Goal: Task Accomplishment & Management: Complete application form

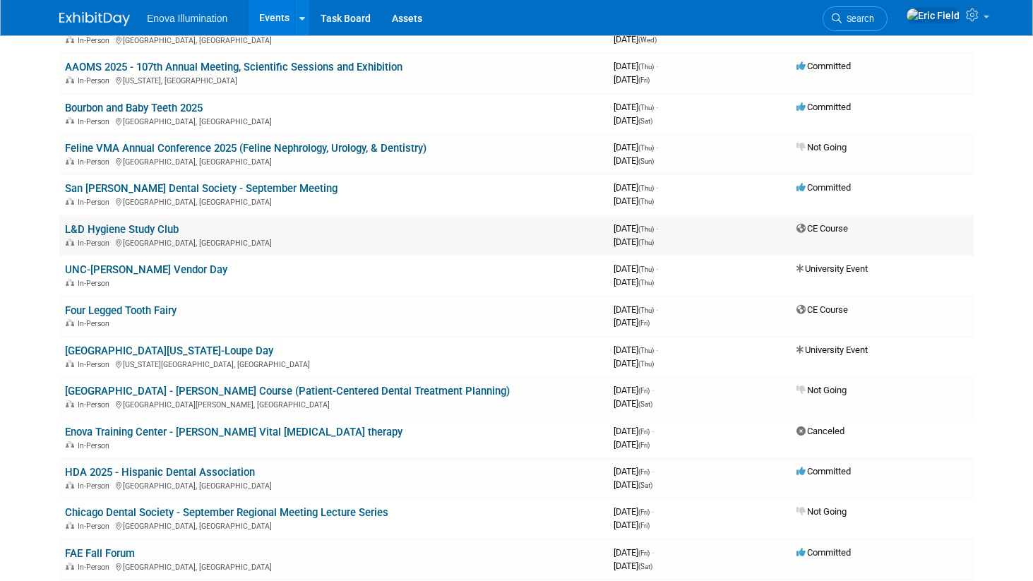
scroll to position [1284, 0]
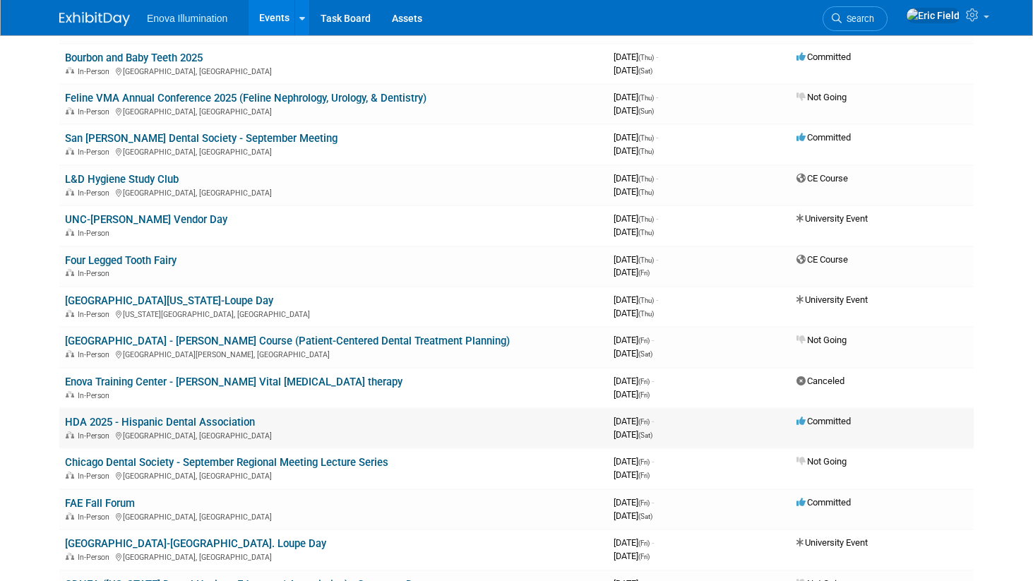
click at [206, 421] on link "HDA 2025 - Hispanic Dental Association" at bounding box center [160, 422] width 190 height 13
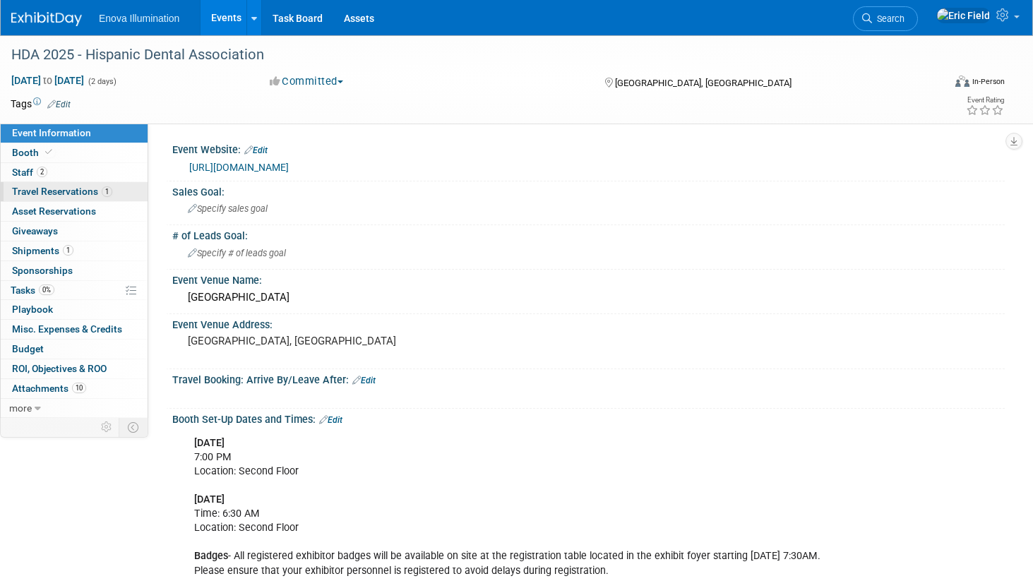
click at [56, 193] on span "Travel Reservations 1" at bounding box center [62, 191] width 100 height 11
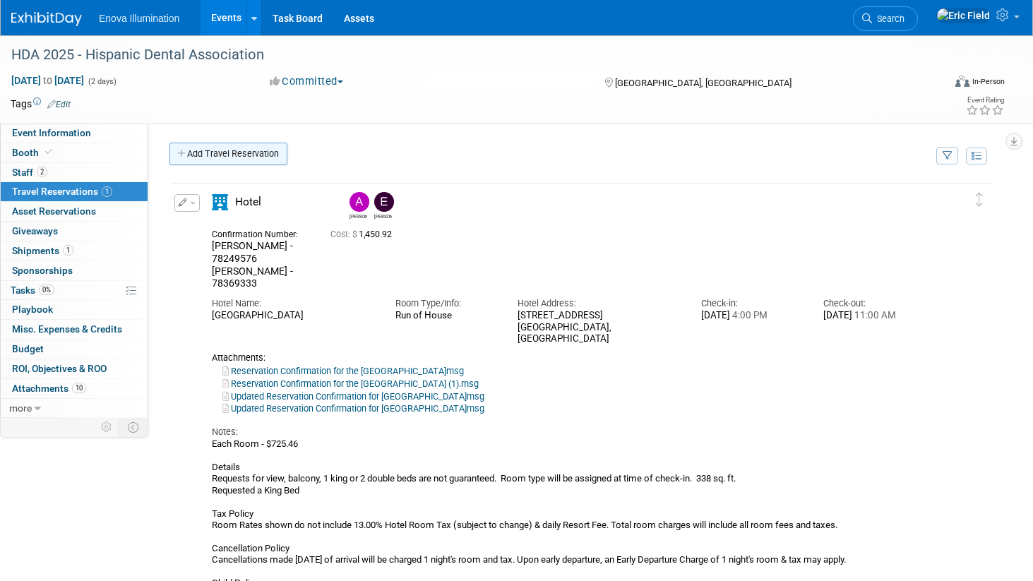
click at [225, 152] on link "Add Travel Reservation" at bounding box center [228, 154] width 118 height 23
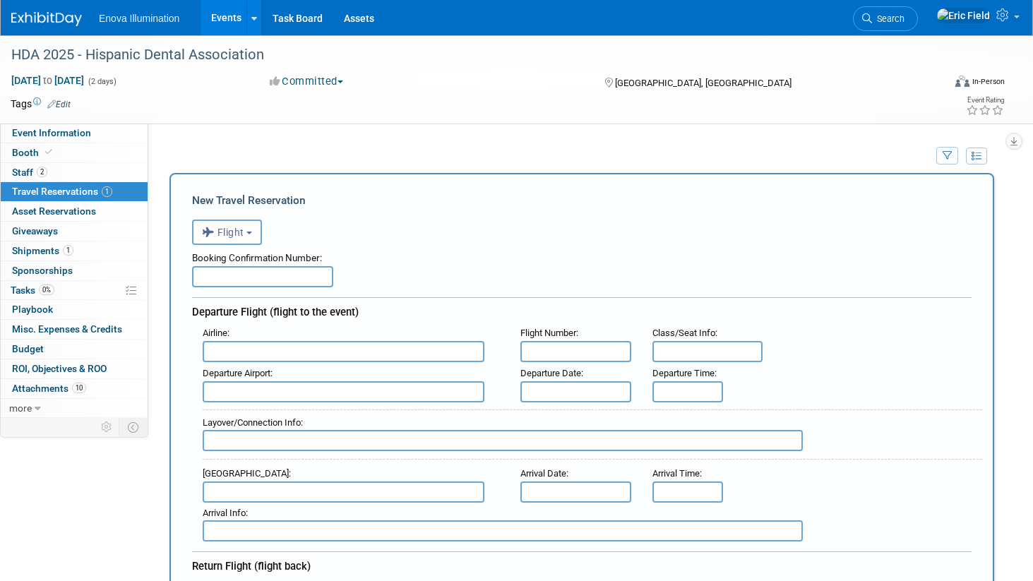
click at [272, 279] on input "text" at bounding box center [262, 276] width 141 height 21
type input "GPE9MF"
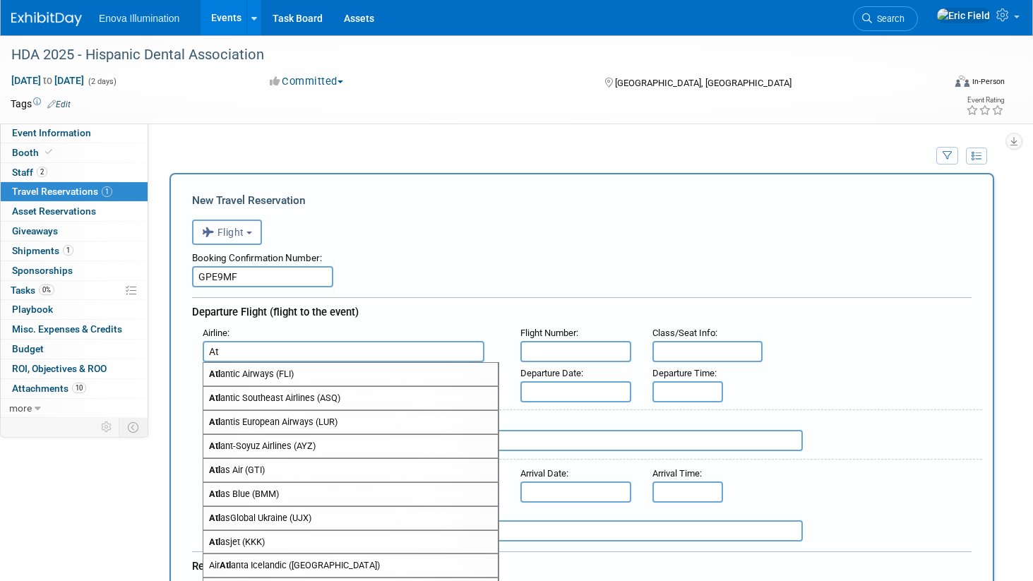
type input "A"
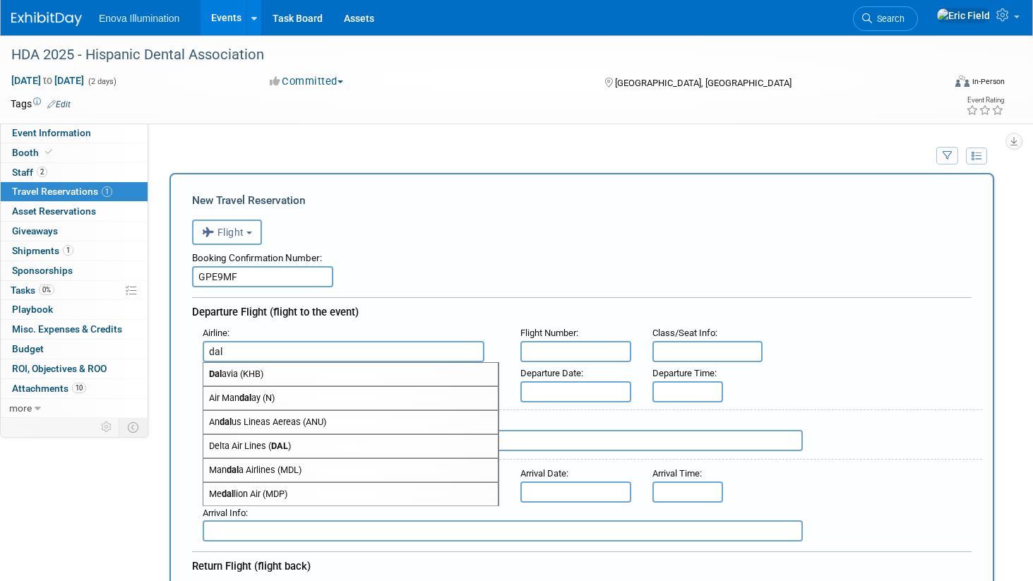
click at [270, 441] on span "Delta Air Lines ( DAL )" at bounding box center [350, 446] width 294 height 23
type input "Delta Air Lines (DAL)"
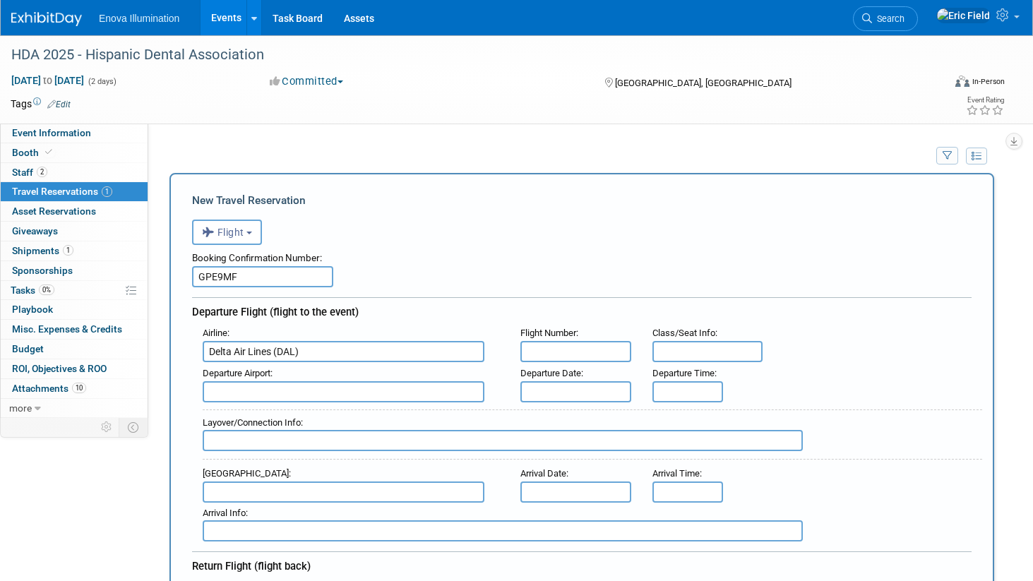
click at [568, 349] on input "text" at bounding box center [575, 351] width 111 height 21
type input "DL1512"
type input "29D"
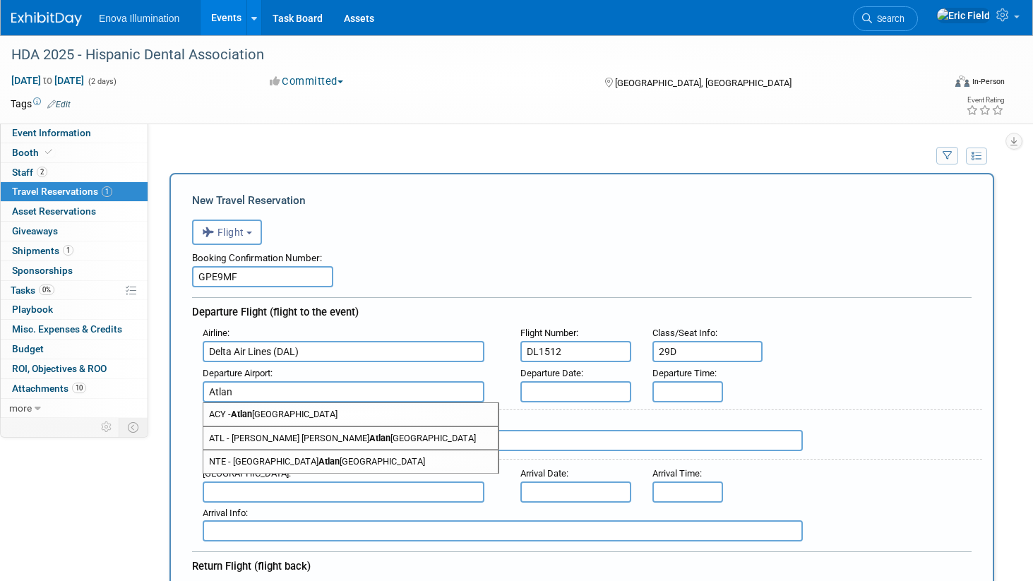
click at [416, 430] on span "ATL - Hartsfield Jackson Atlan ta International Airport" at bounding box center [350, 438] width 294 height 23
type input "ATL - Hartsfield Jackson Atlanta International Airport"
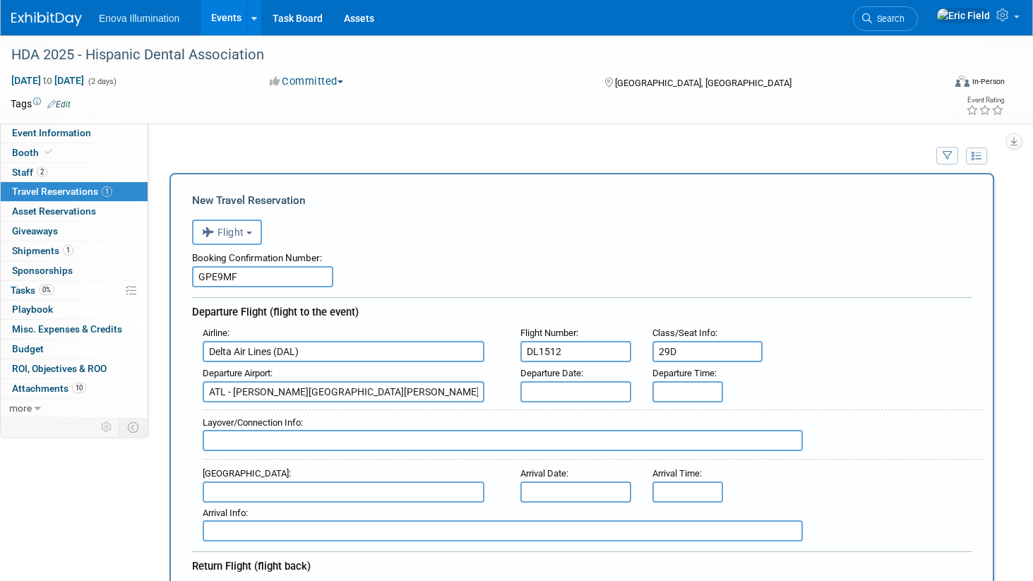
click at [588, 392] on input "text" at bounding box center [575, 391] width 111 height 21
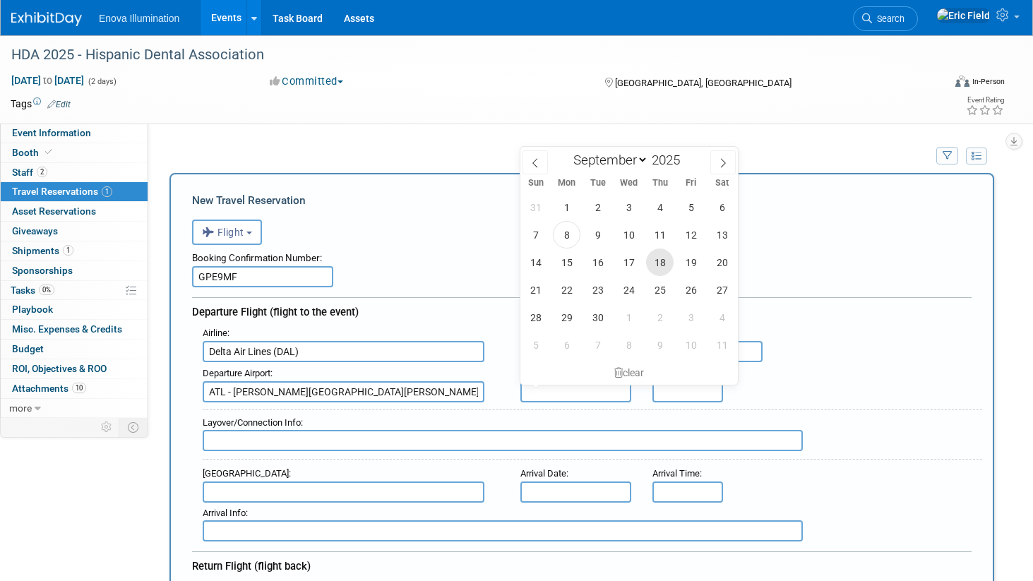
click at [660, 264] on span "18" at bounding box center [660, 262] width 28 height 28
type input "Sep 18, 2025"
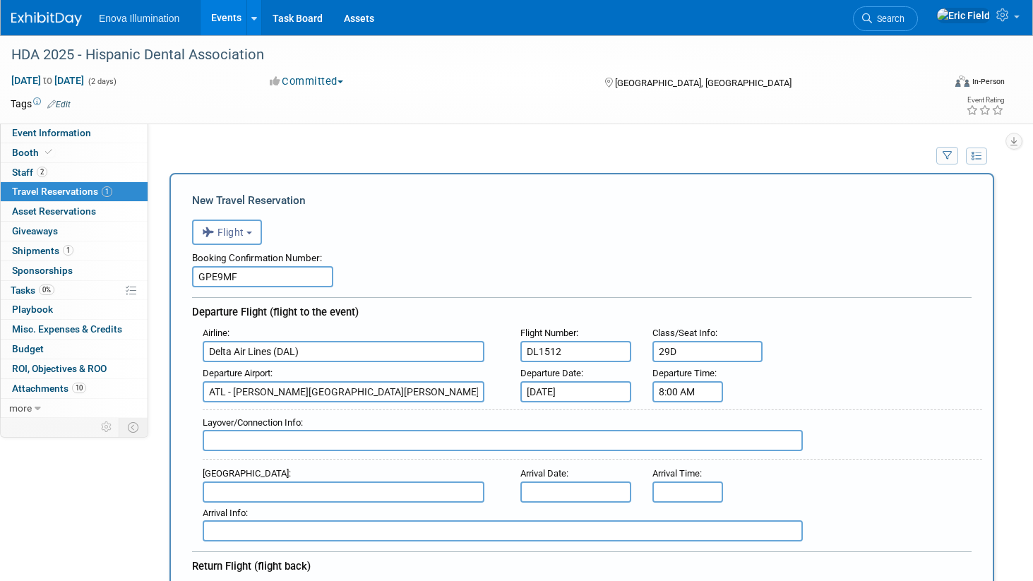
click at [670, 394] on input "8:00 AM" at bounding box center [687, 391] width 71 height 21
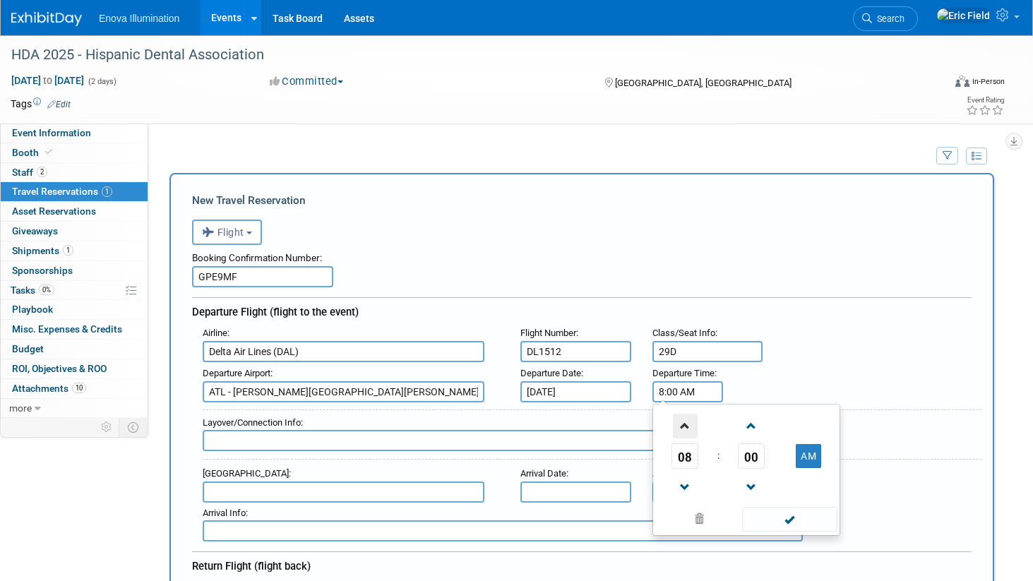
click at [688, 425] on span at bounding box center [685, 426] width 25 height 25
click at [750, 428] on span at bounding box center [751, 426] width 25 height 25
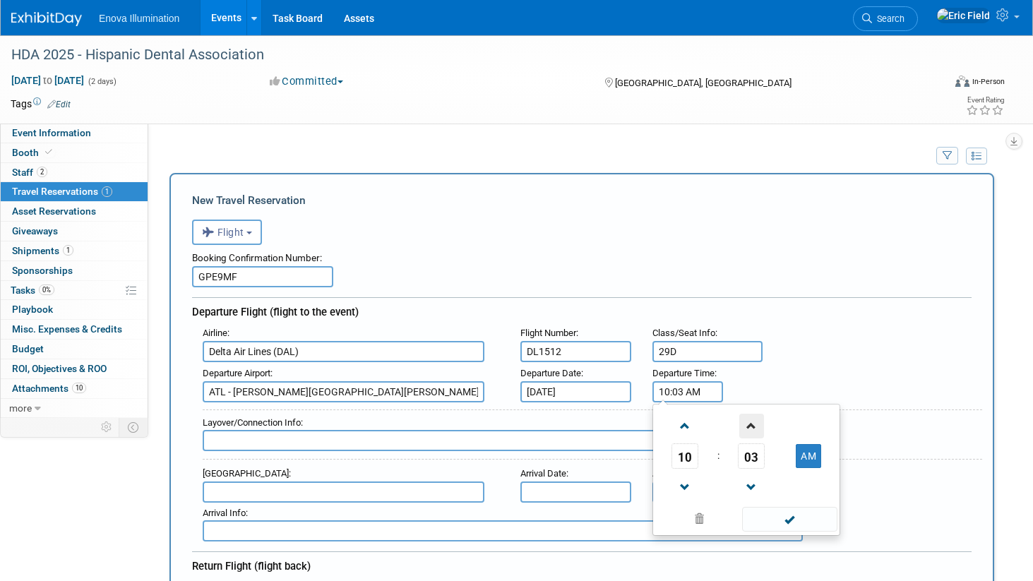
click at [750, 426] on span at bounding box center [751, 426] width 25 height 25
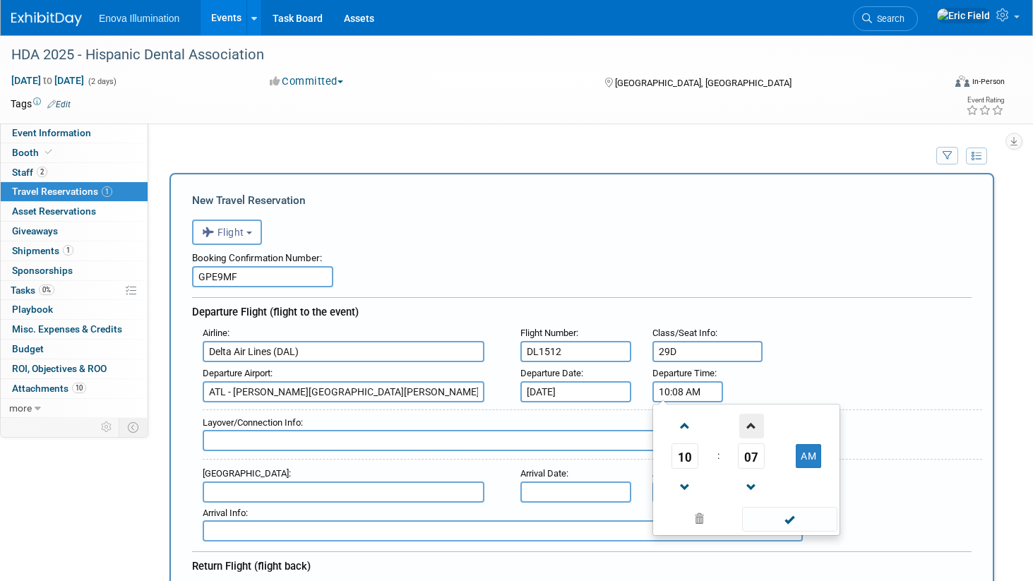
click at [750, 426] on span at bounding box center [751, 426] width 25 height 25
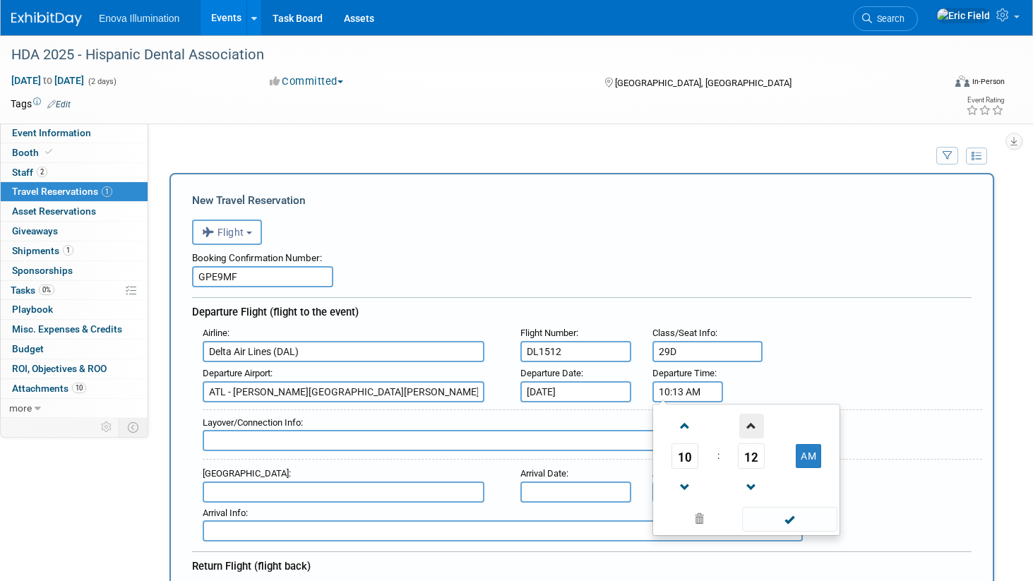
click at [750, 426] on span at bounding box center [751, 426] width 25 height 25
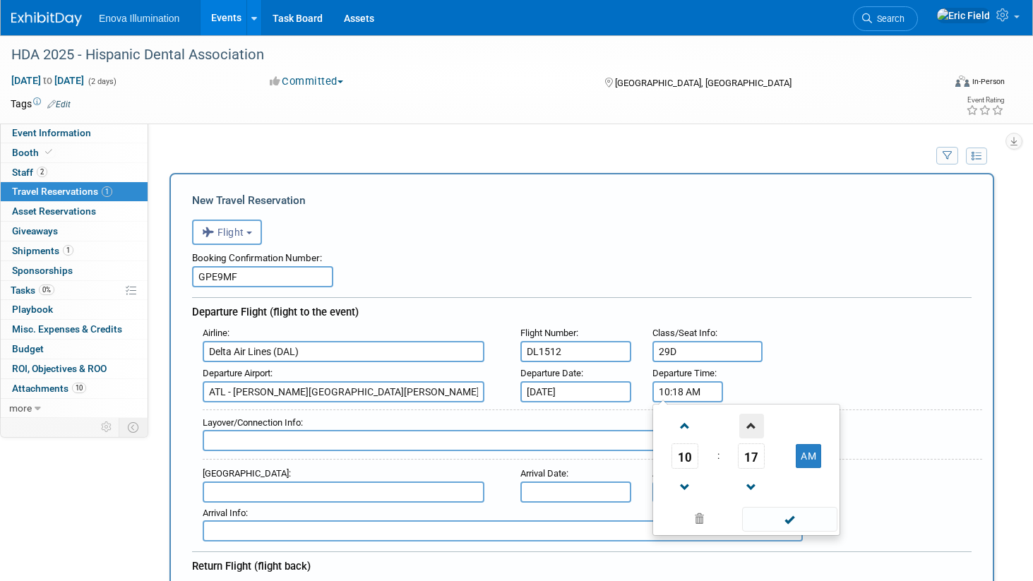
click at [750, 426] on span at bounding box center [751, 426] width 25 height 25
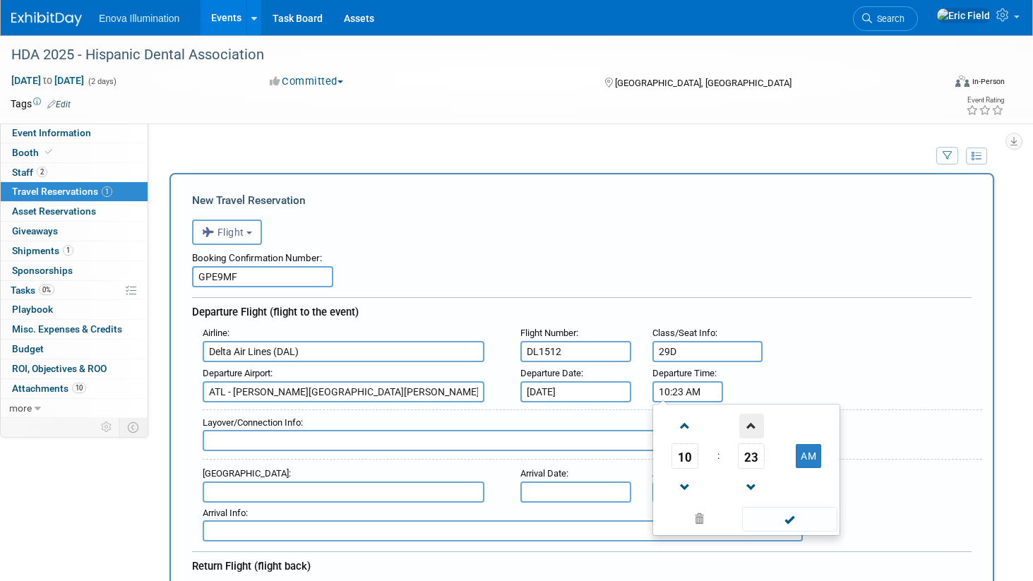
click at [750, 426] on span at bounding box center [751, 426] width 25 height 25
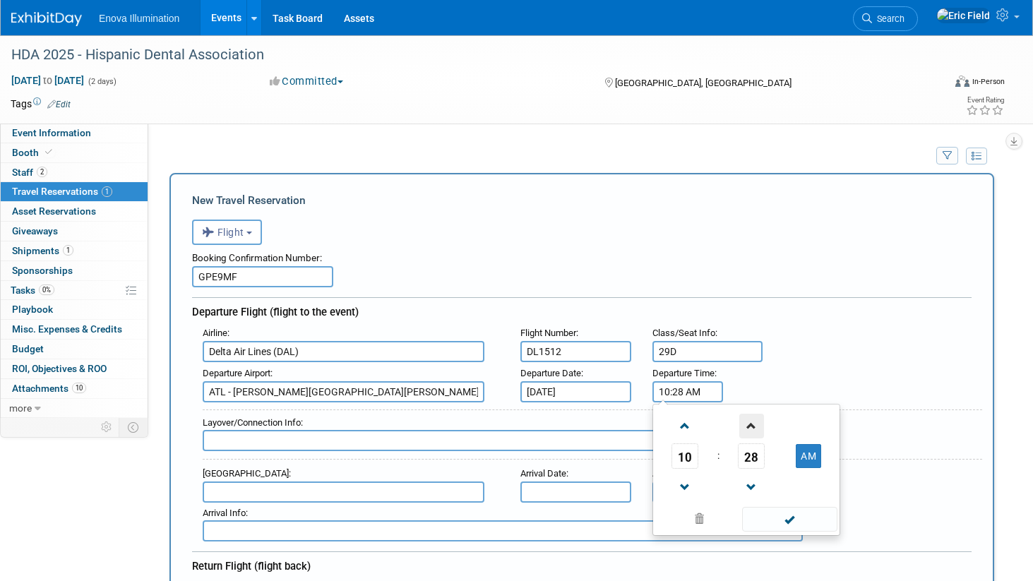
click at [750, 426] on span at bounding box center [751, 426] width 25 height 25
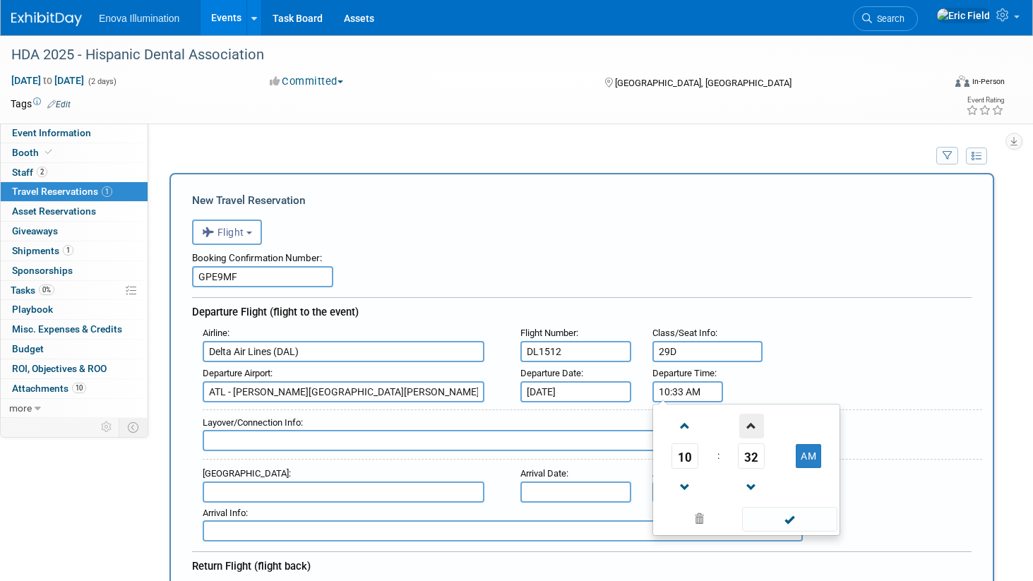
click at [750, 426] on span at bounding box center [751, 426] width 25 height 25
type input "10:36 AM"
click at [795, 520] on span at bounding box center [789, 519] width 95 height 25
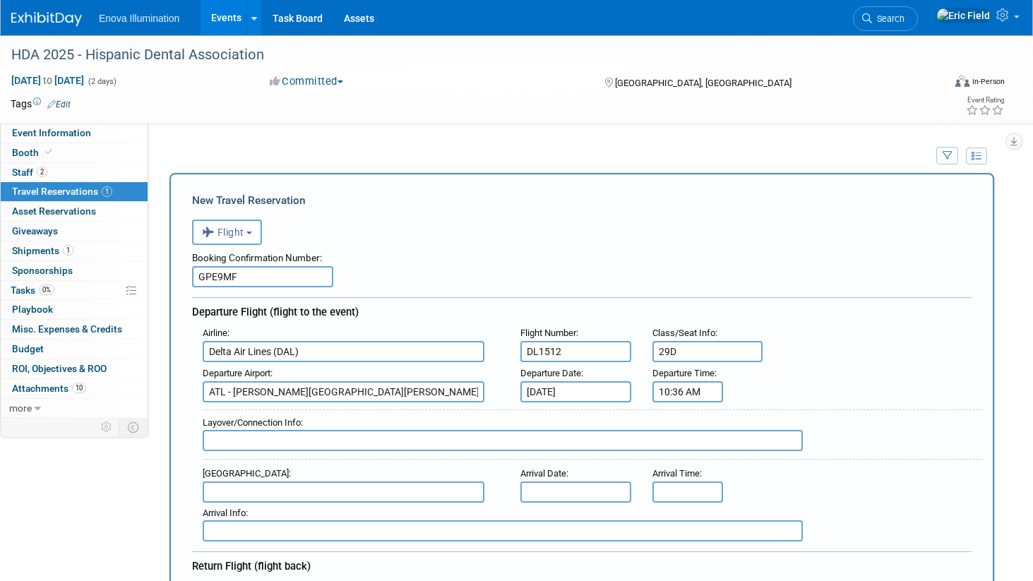
click at [359, 443] on input "text" at bounding box center [503, 440] width 600 height 21
type input "N/A"
click at [337, 491] on input "text" at bounding box center [344, 491] width 282 height 21
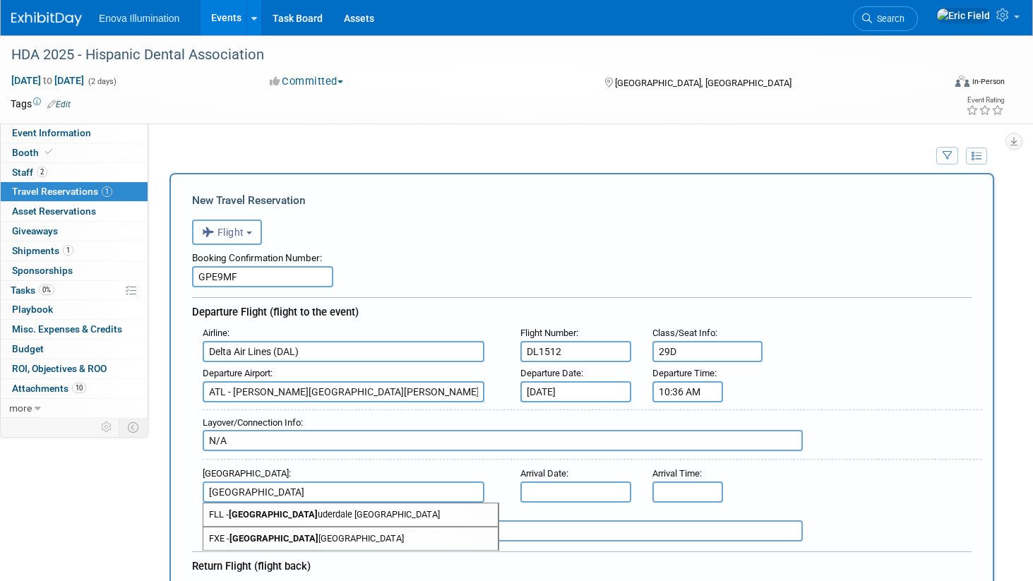
click at [291, 510] on span "FLL - Fort La uderdale Hollywood International Airport" at bounding box center [350, 514] width 294 height 23
type input "FLL - Fort Lauderdale Hollywood International Airport"
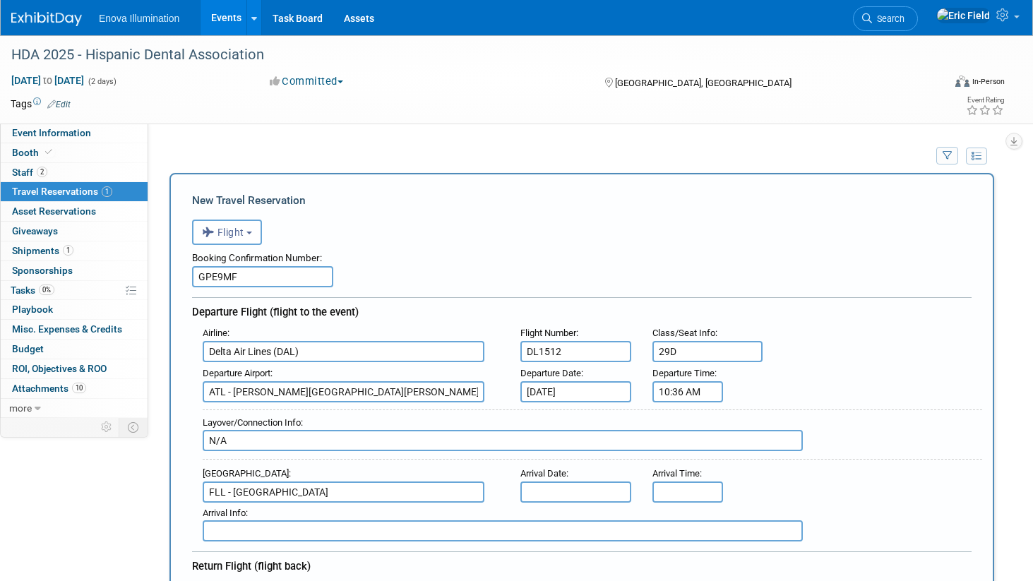
click at [569, 490] on input "text" at bounding box center [575, 491] width 111 height 21
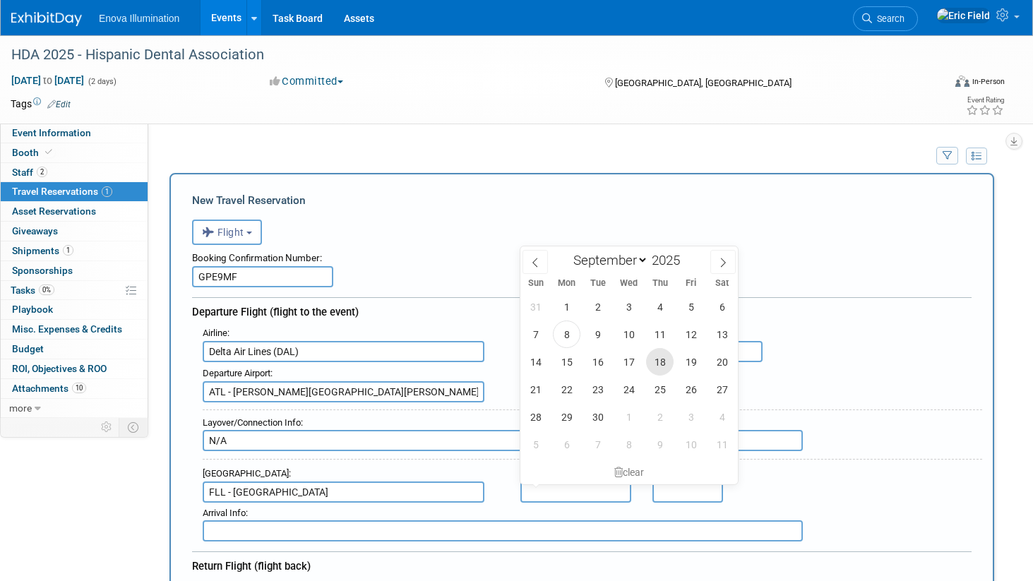
click at [658, 367] on span "18" at bounding box center [660, 362] width 28 height 28
type input "Sep 18, 2025"
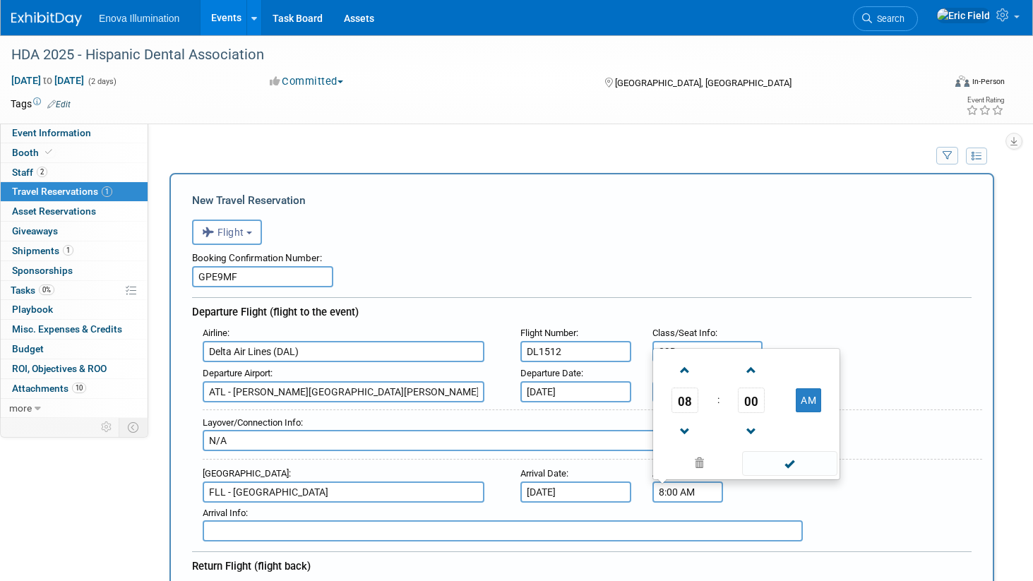
click at [675, 490] on input "8:00 AM" at bounding box center [687, 491] width 71 height 21
click at [687, 376] on span at bounding box center [685, 370] width 25 height 25
click at [686, 375] on span at bounding box center [685, 370] width 25 height 25
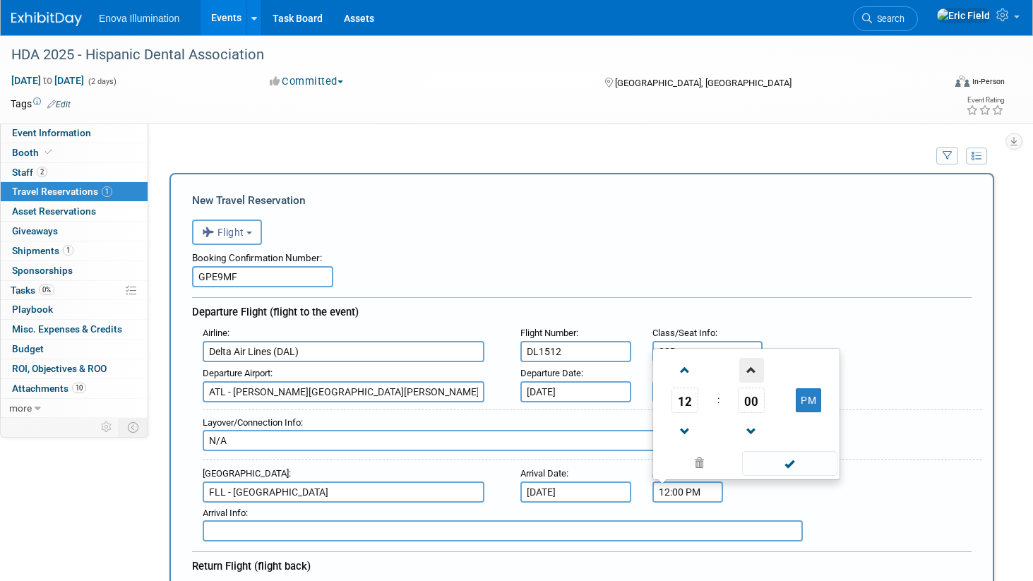
click at [753, 369] on span at bounding box center [751, 370] width 25 height 25
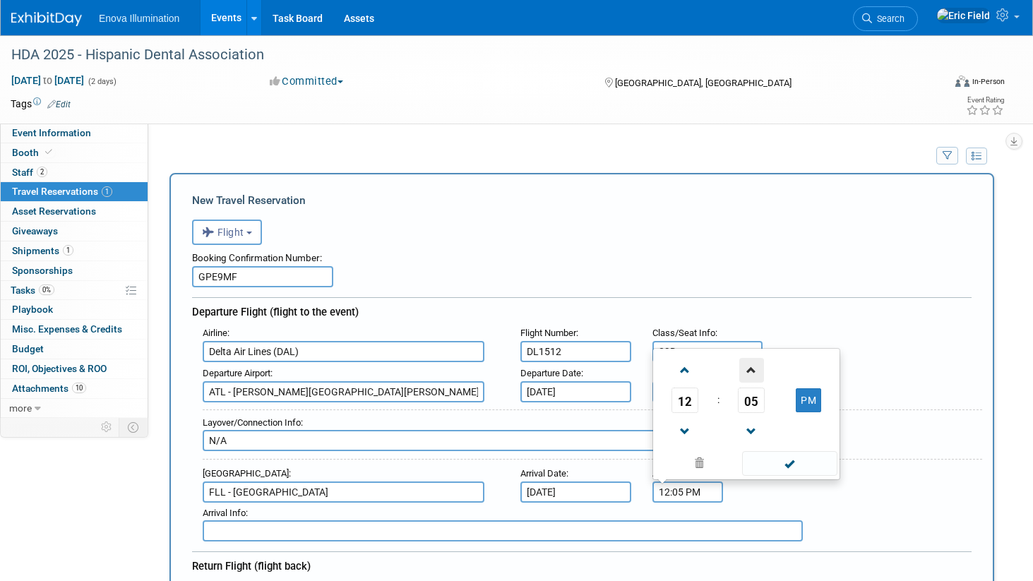
click at [753, 369] on span at bounding box center [751, 370] width 25 height 25
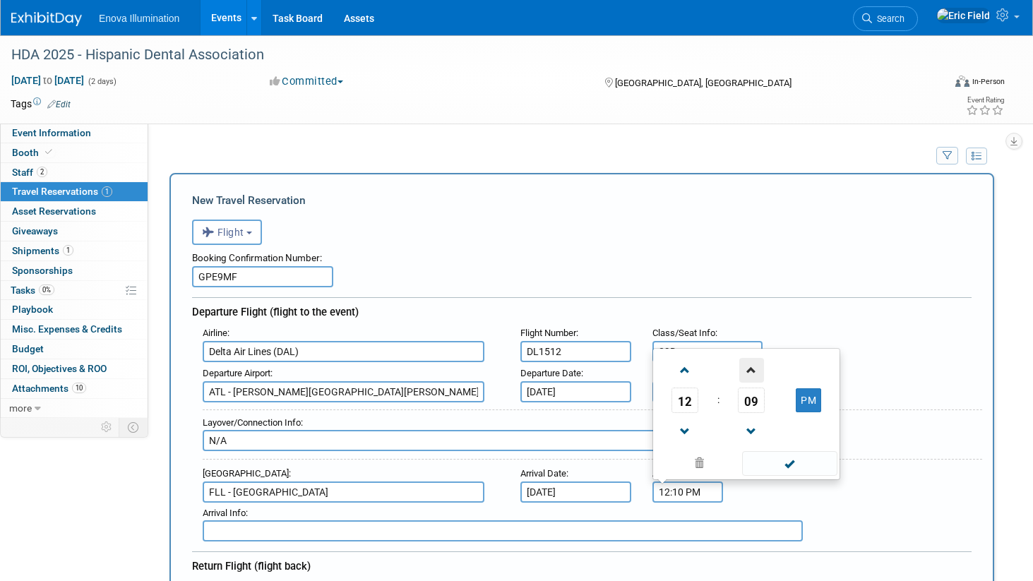
click at [753, 369] on span at bounding box center [751, 370] width 25 height 25
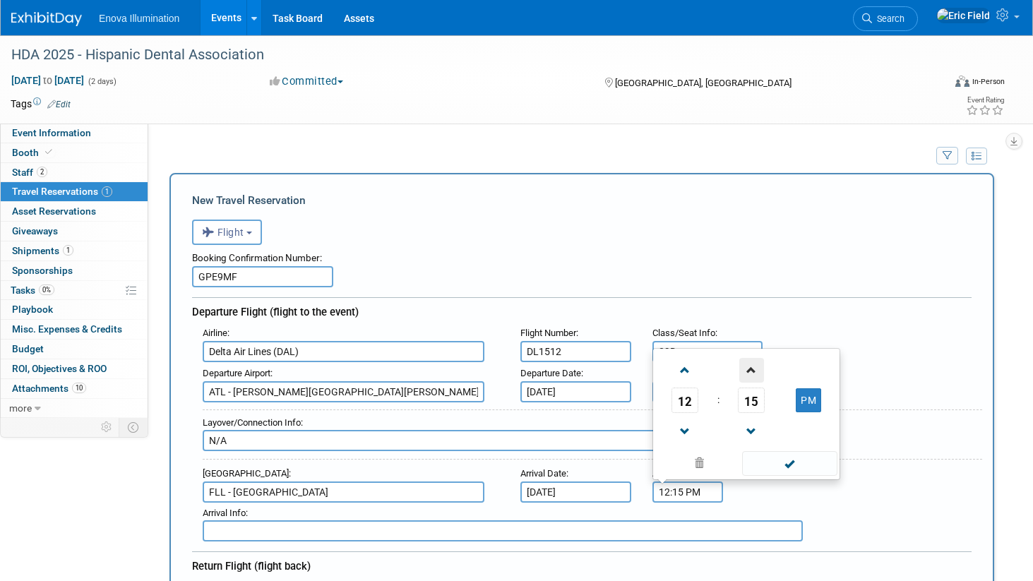
click at [753, 369] on span at bounding box center [751, 370] width 25 height 25
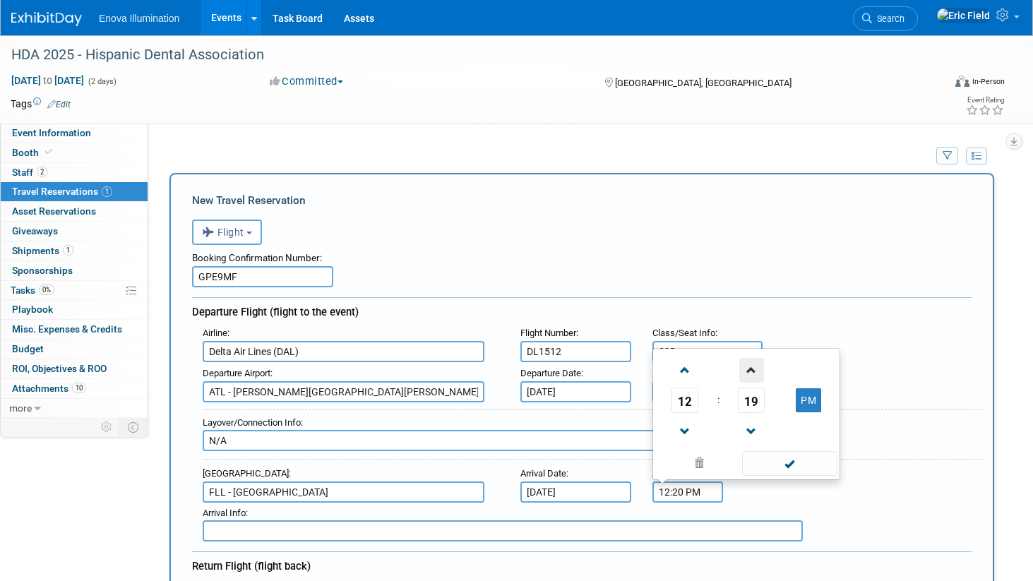
click at [753, 369] on span at bounding box center [751, 370] width 25 height 25
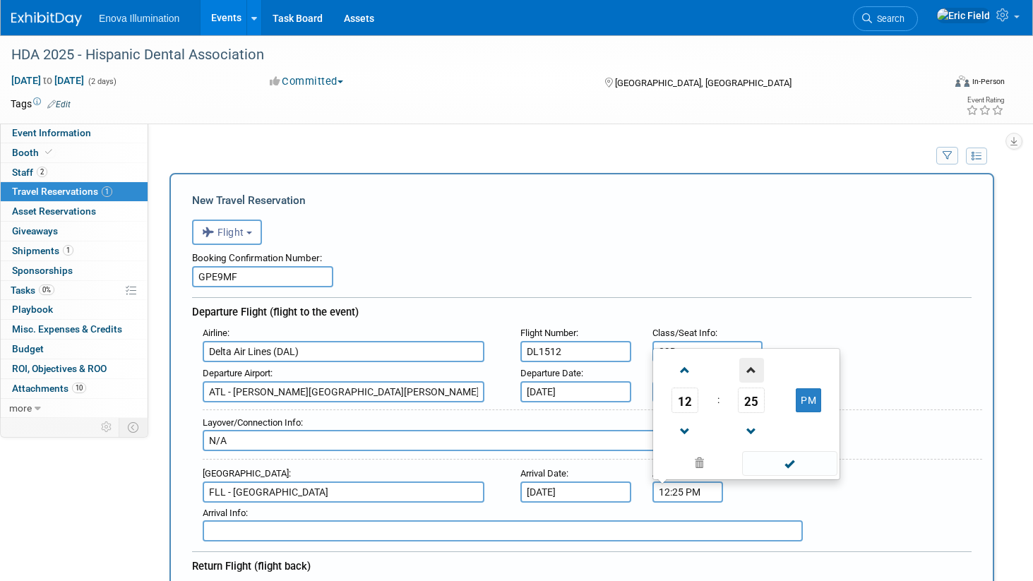
click at [753, 369] on span at bounding box center [751, 370] width 25 height 25
type input "12:26 PM"
click at [776, 458] on span at bounding box center [789, 463] width 95 height 25
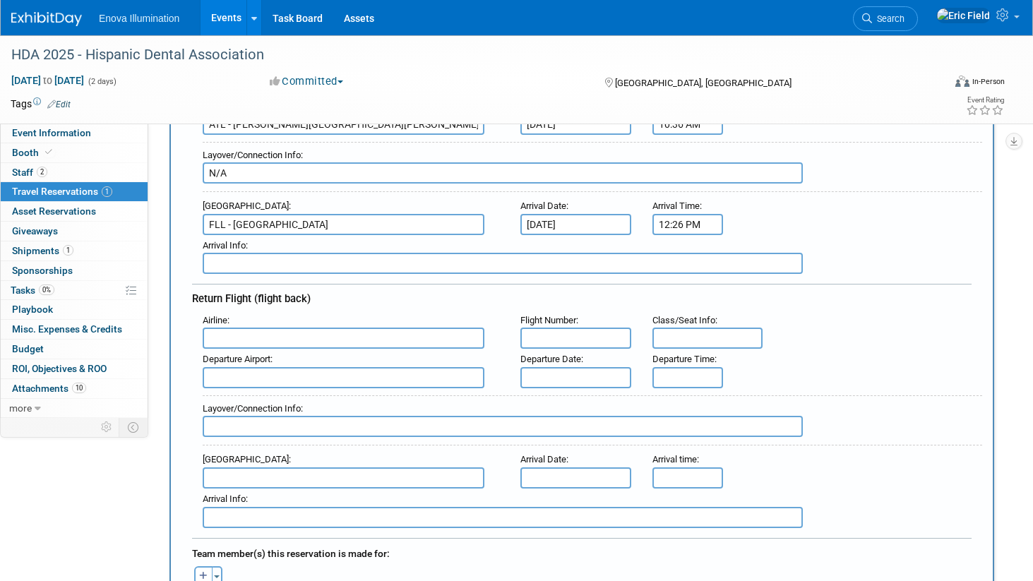
scroll to position [291, 0]
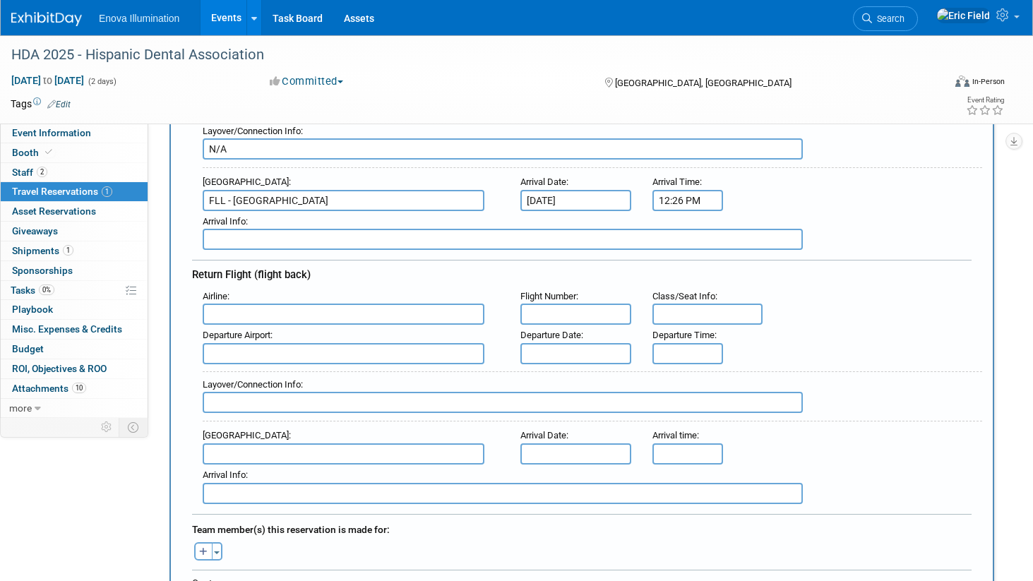
click at [344, 315] on input "text" at bounding box center [344, 313] width 282 height 21
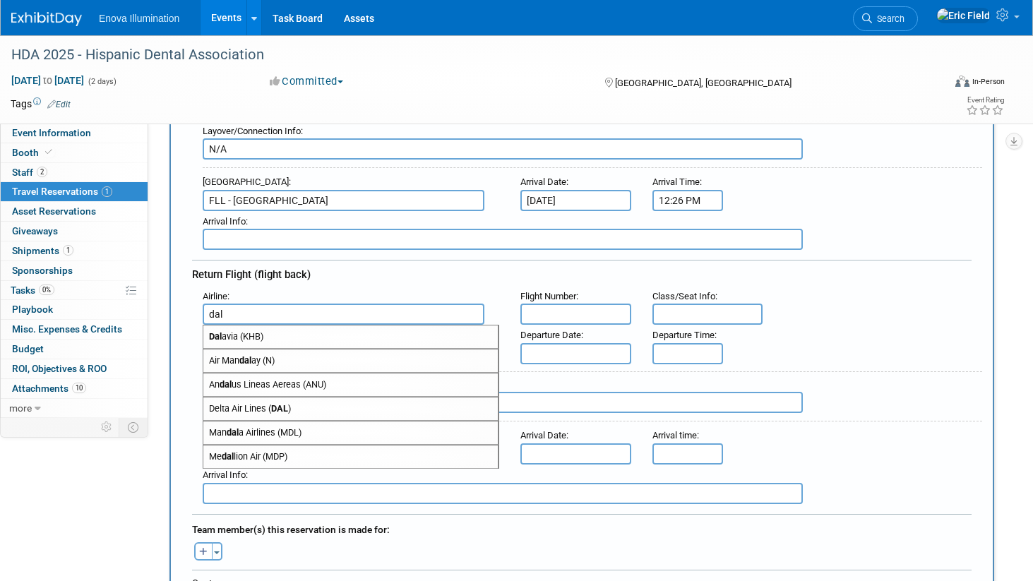
click at [261, 405] on span "Delta Air Lines ( DAL )" at bounding box center [350, 408] width 294 height 23
type input "Delta Air Lines (DAL)"
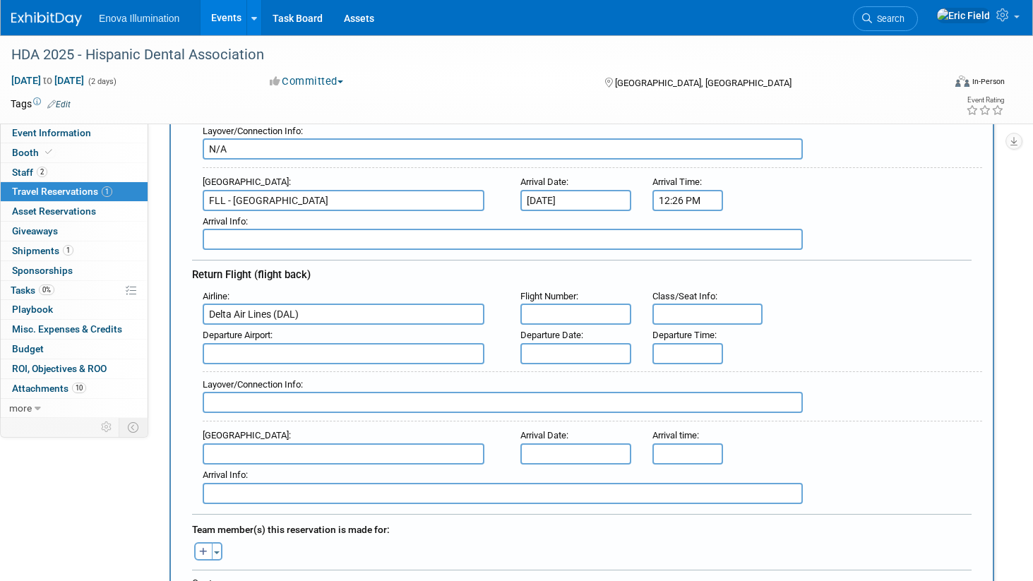
click at [613, 323] on input "text" at bounding box center [575, 313] width 111 height 21
type input "DL1094"
type input "38C"
click at [349, 373] on span "FLL - Fort Lauderdale Hollywood International Airport" at bounding box center [350, 376] width 294 height 23
type input "FLL - Fort Lauderdale Hollywood International Airport"
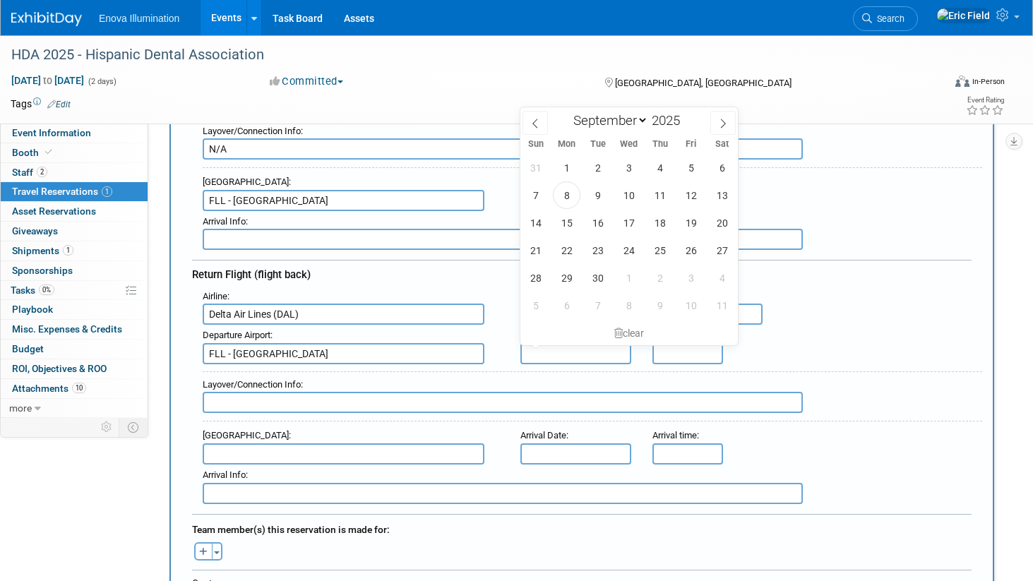
click at [573, 352] on input "text" at bounding box center [575, 353] width 111 height 21
click at [534, 249] on span "21" at bounding box center [536, 250] width 28 height 28
type input "Sep 21, 2025"
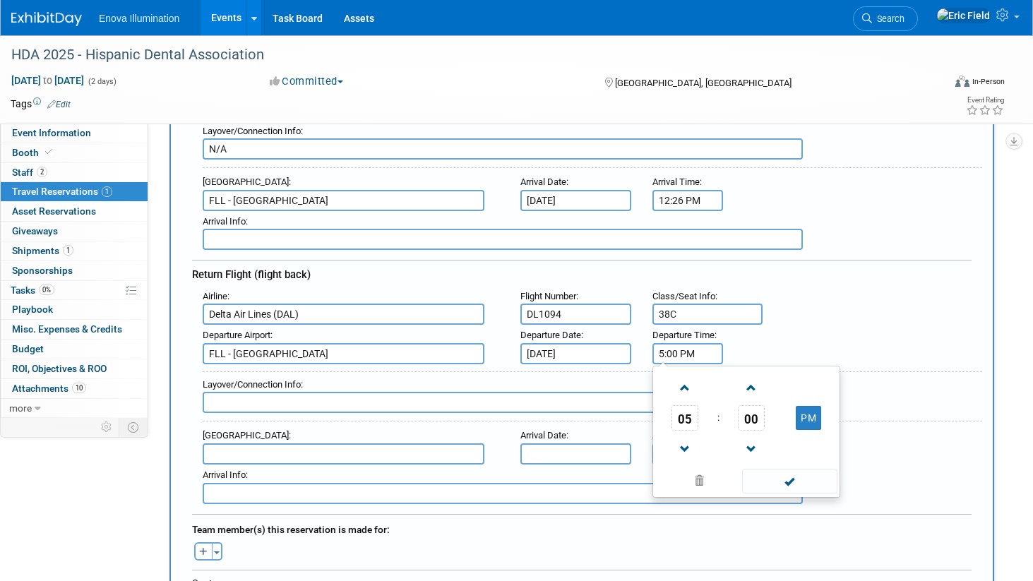
click at [677, 354] on input "5:00 PM" at bounding box center [687, 353] width 71 height 21
click at [687, 387] on span at bounding box center [685, 387] width 25 height 25
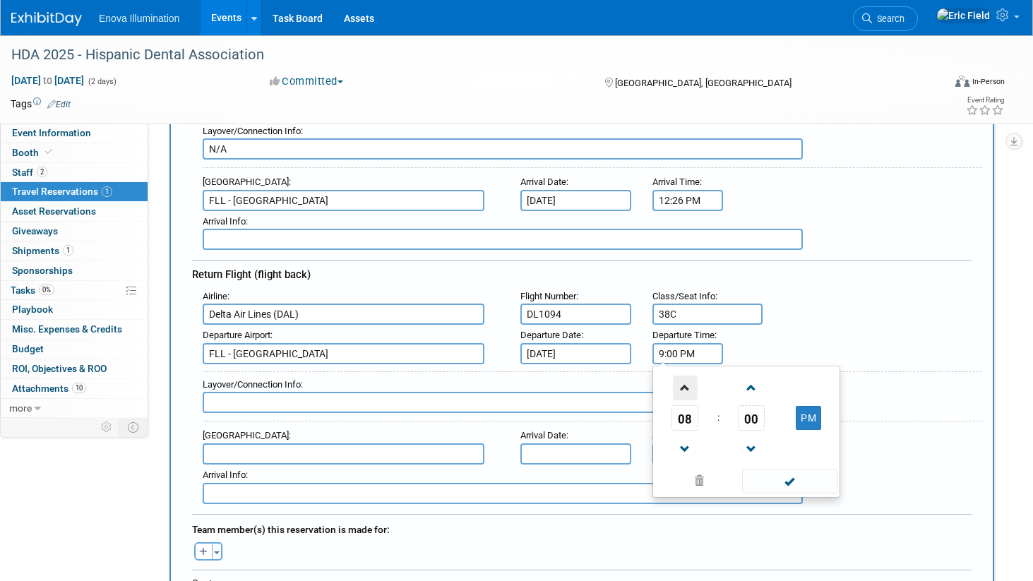
click at [687, 387] on span at bounding box center [685, 387] width 25 height 25
click at [752, 395] on span at bounding box center [751, 387] width 25 height 25
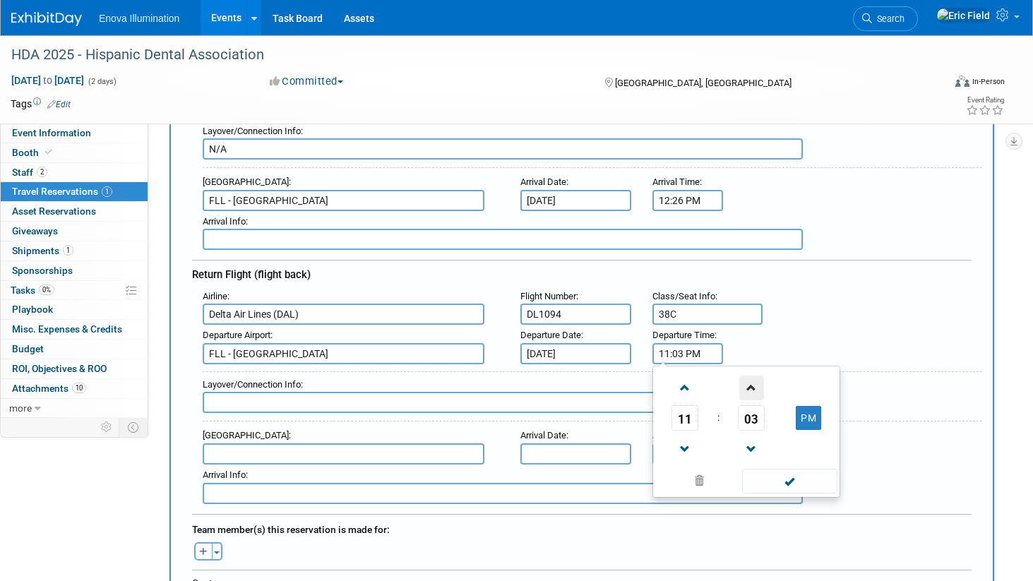
click at [752, 395] on span at bounding box center [751, 387] width 25 height 25
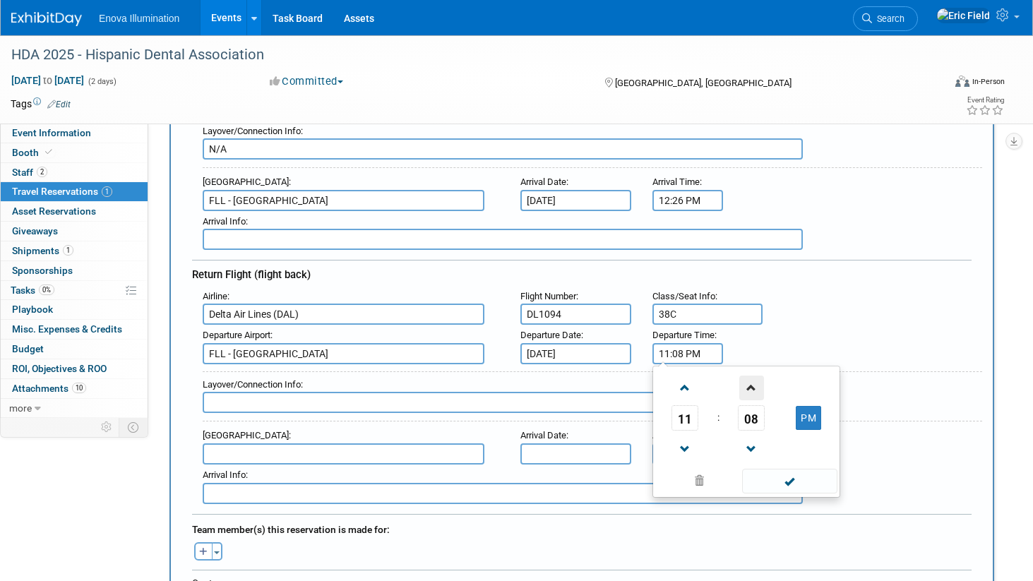
click at [752, 395] on span at bounding box center [751, 387] width 25 height 25
type input "11:11 PM"
click at [788, 477] on span at bounding box center [789, 481] width 95 height 25
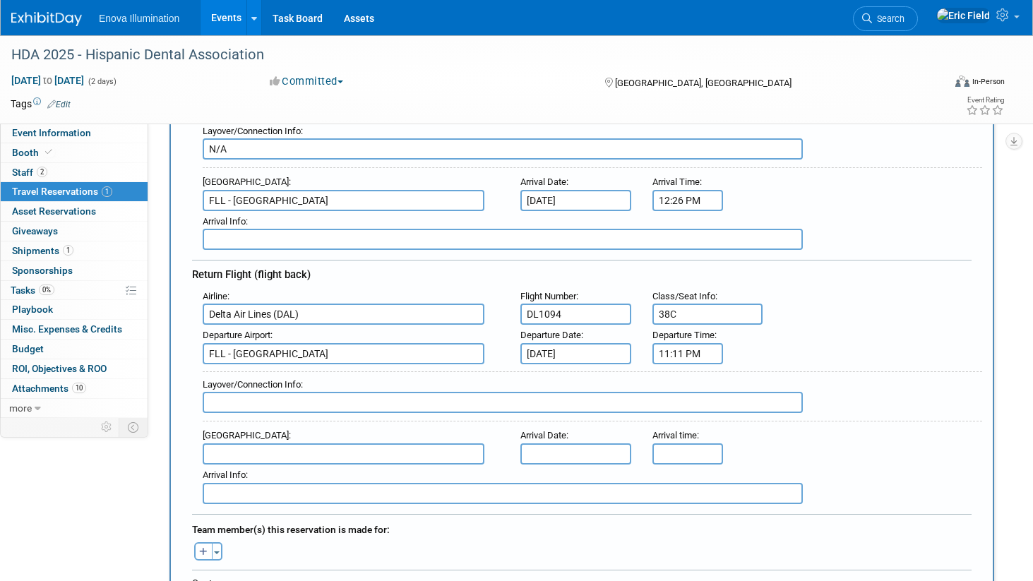
click at [318, 397] on input "text" at bounding box center [503, 402] width 600 height 21
type input "N/A"
click at [269, 451] on input "text" at bounding box center [344, 453] width 282 height 21
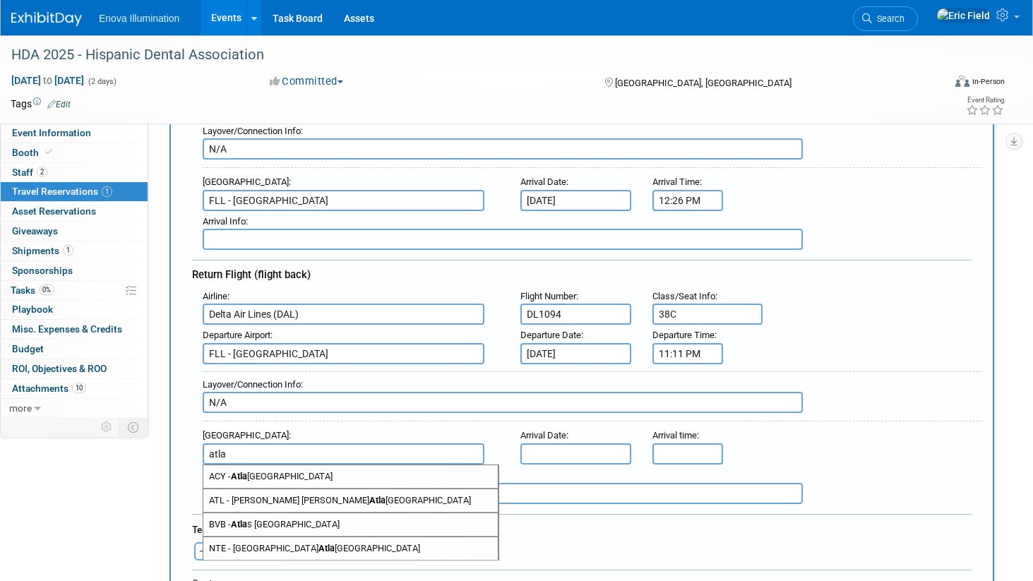
click at [255, 497] on span "ATL - Hartsfield Jackson Atla nta International Airport" at bounding box center [350, 500] width 294 height 23
type input "ATL - Hartsfield Jackson Atlanta International Airport"
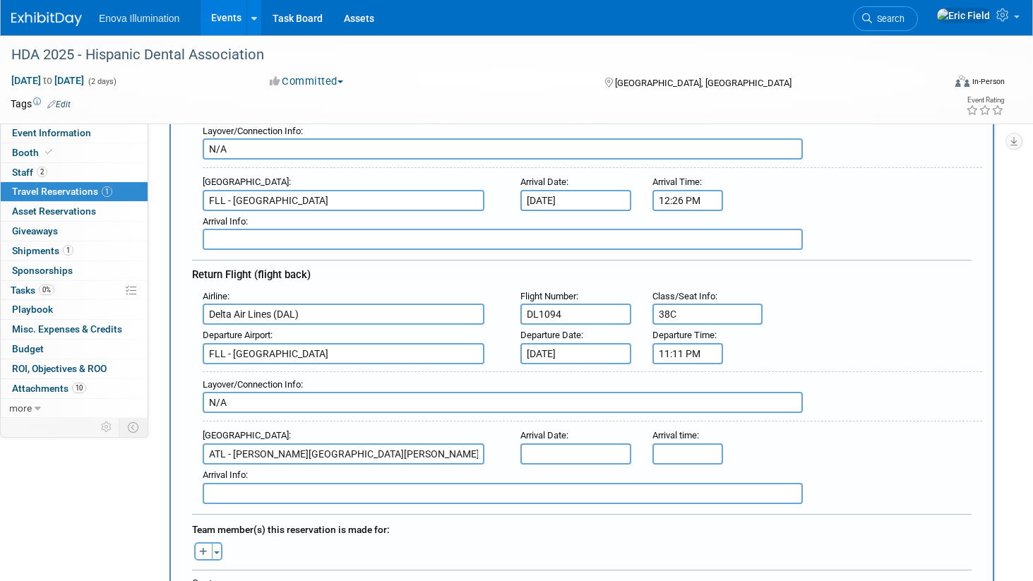
click at [547, 453] on input "text" at bounding box center [575, 453] width 111 height 21
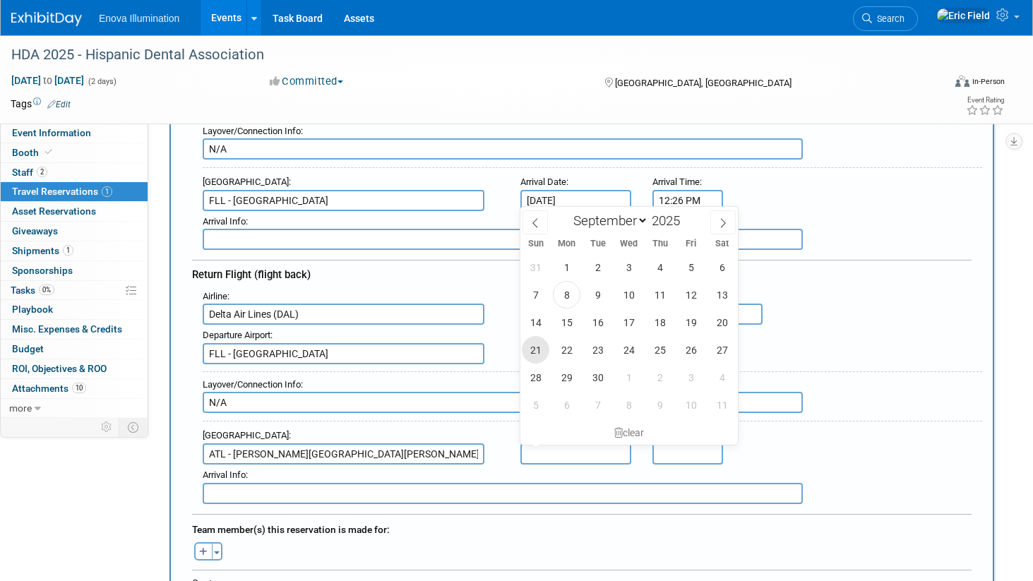
click at [532, 347] on span "21" at bounding box center [536, 350] width 28 height 28
type input "Sep 21, 2025"
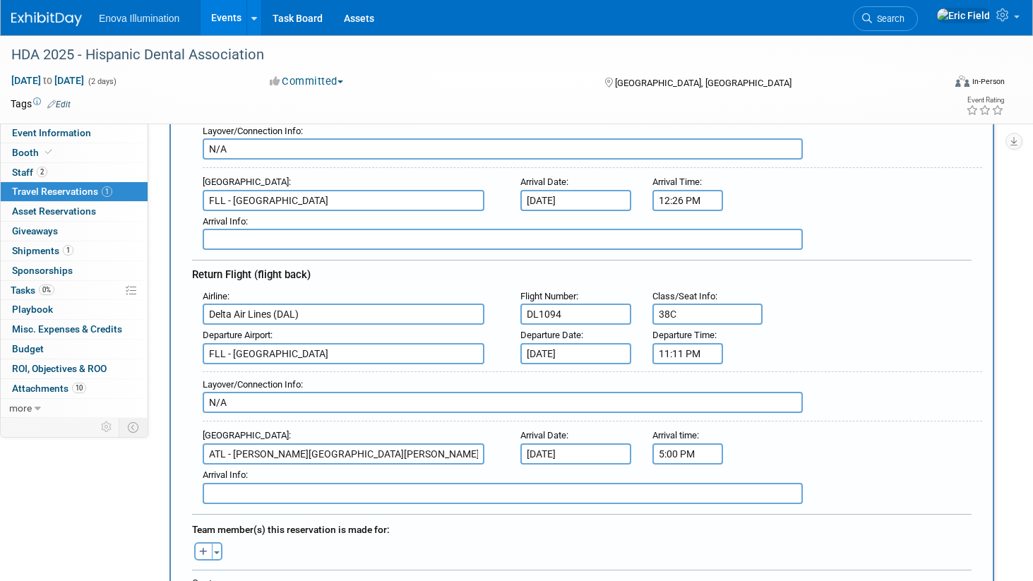
click at [683, 461] on input "5:00 PM" at bounding box center [687, 453] width 71 height 21
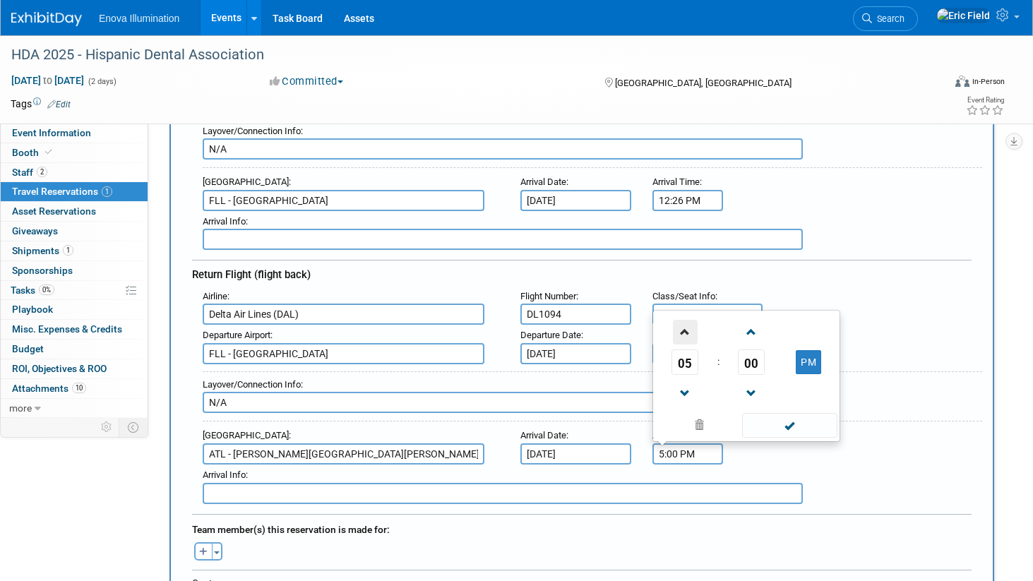
click at [680, 335] on span at bounding box center [685, 332] width 25 height 25
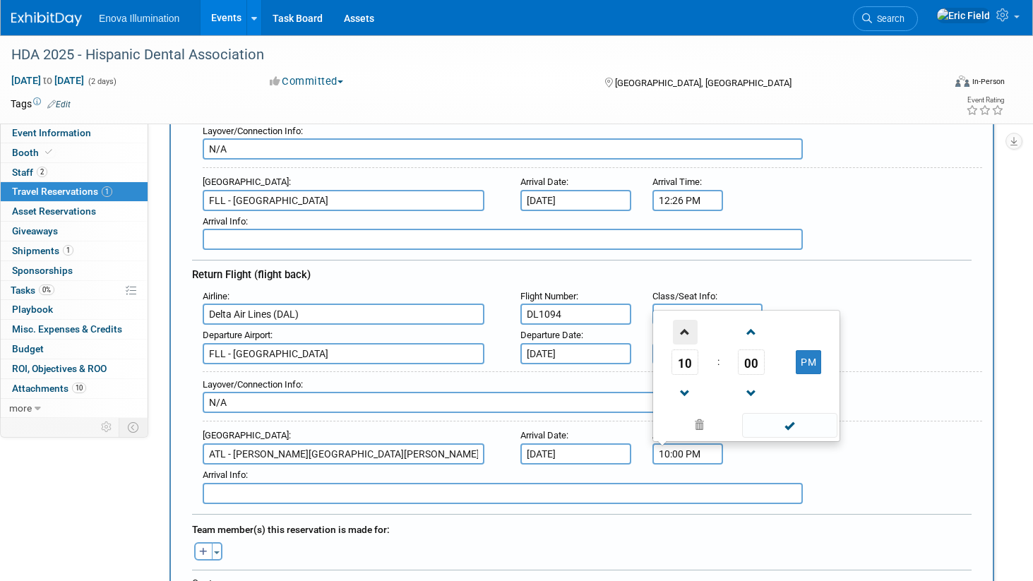
click at [680, 335] on span at bounding box center [685, 332] width 25 height 25
click at [680, 389] on span at bounding box center [685, 393] width 25 height 25
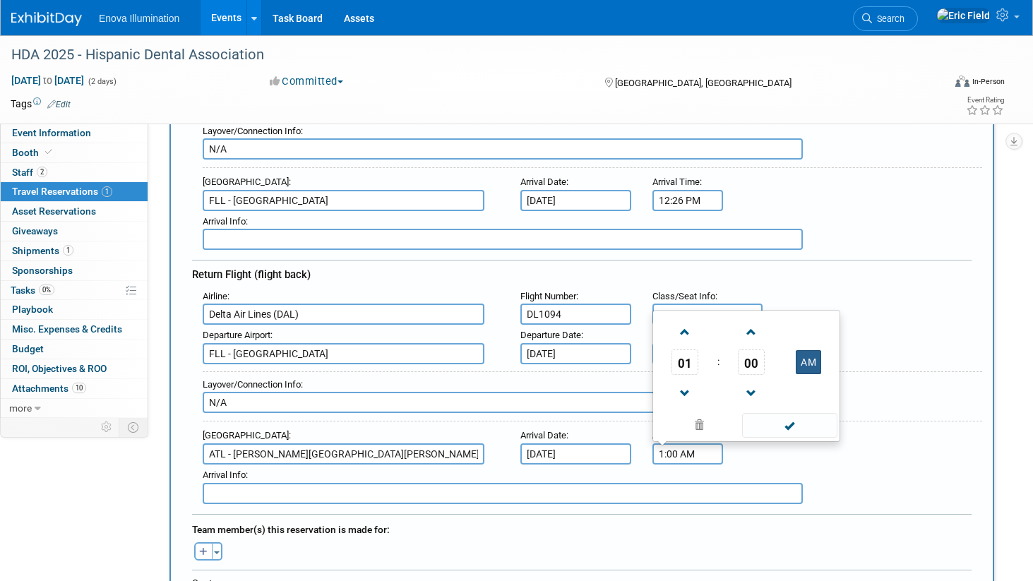
click at [801, 364] on button "AM" at bounding box center [807, 362] width 25 height 24
click at [750, 325] on span at bounding box center [751, 332] width 25 height 25
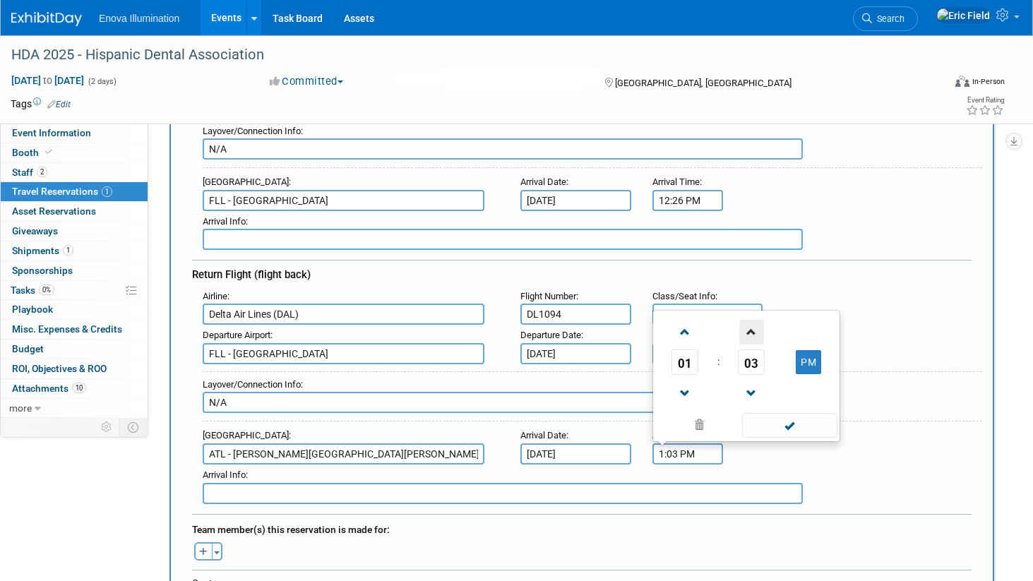
type input "1:04 PM"
click at [793, 421] on span at bounding box center [789, 425] width 95 height 25
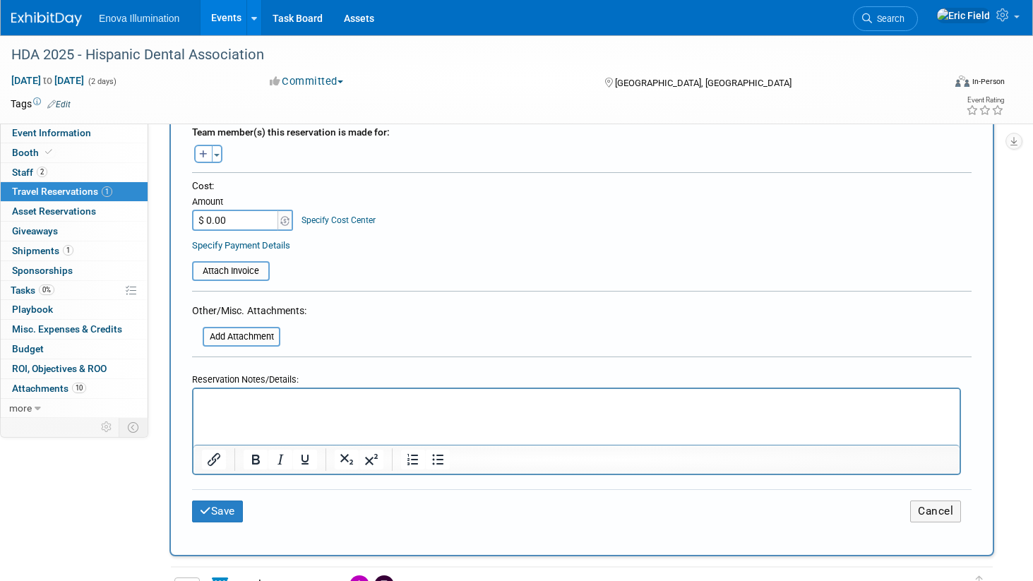
scroll to position [693, 0]
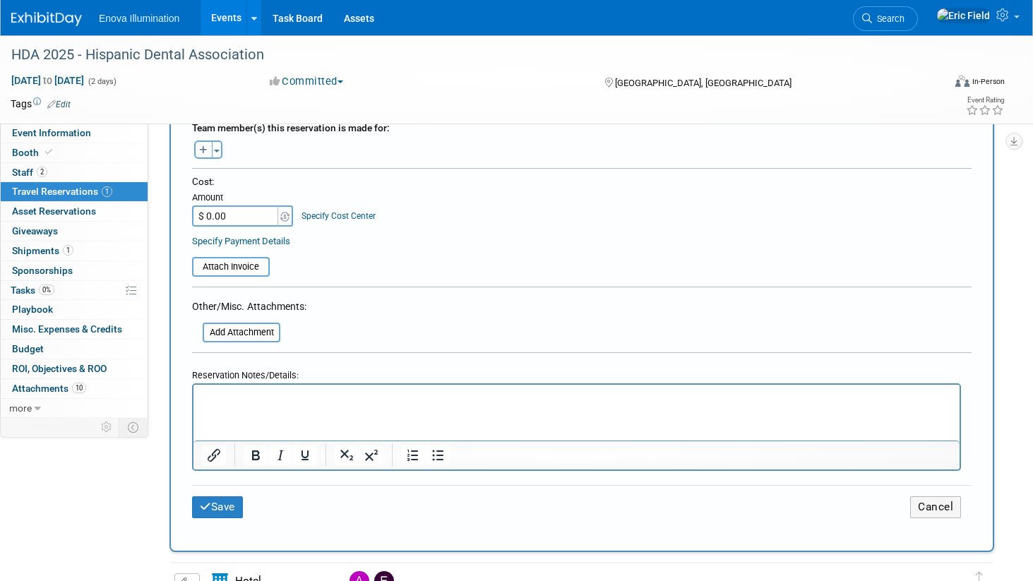
click at [198, 149] on button "button" at bounding box center [203, 149] width 18 height 18
select select
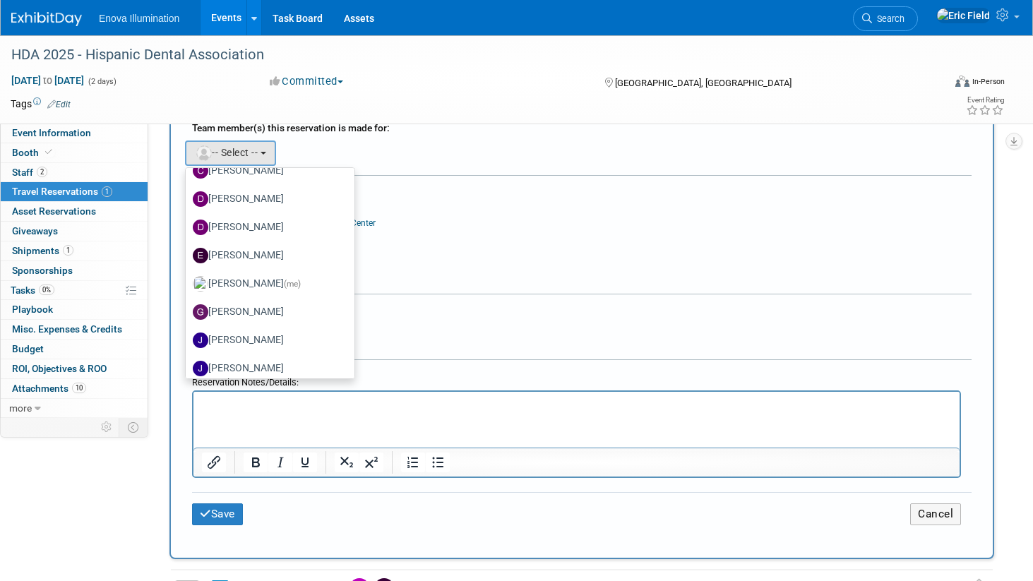
scroll to position [385, 0]
click at [284, 280] on span "(me)" at bounding box center [292, 283] width 17 height 10
click at [188, 280] on input "Eric Field (me)" at bounding box center [183, 281] width 9 height 9
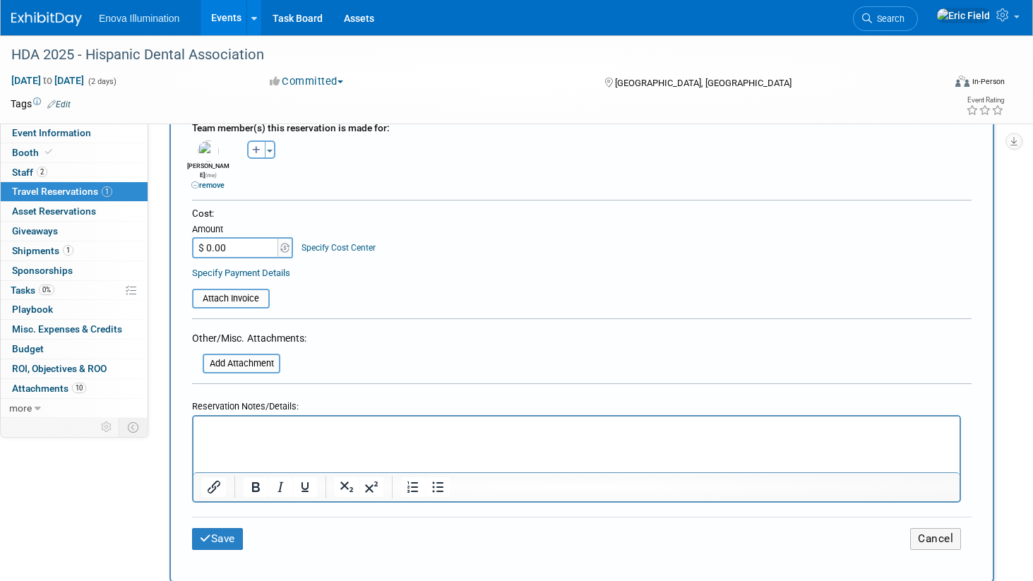
click at [240, 237] on input "$ 0.00" at bounding box center [236, 247] width 88 height 21
type input "$ 518.96"
click at [203, 533] on icon "submit" at bounding box center [205, 538] width 11 height 11
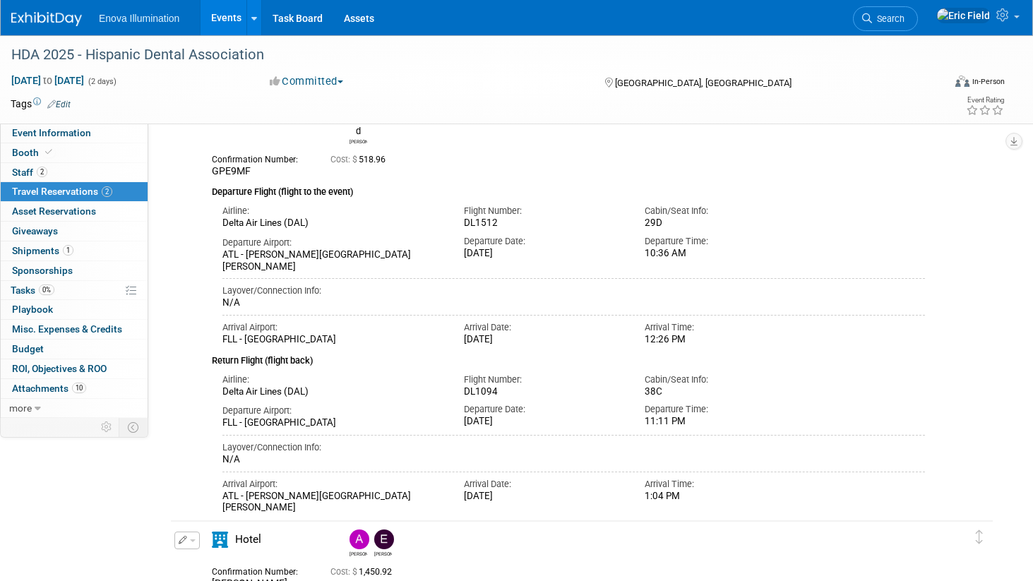
scroll to position [101, 0]
